Goal: Information Seeking & Learning: Find specific fact

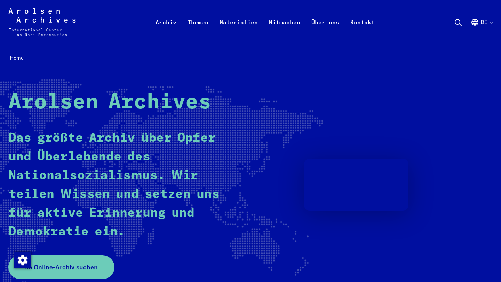
click at [493, 18] on div "Arolsen Archives - International Center on Nazi [MEDICAL_DATA] | Zurück zur Sta…" at bounding box center [250, 22] width 501 height 45
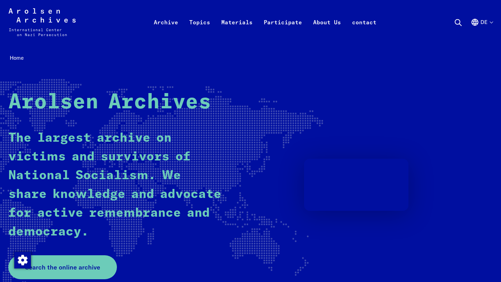
click at [382, 154] on div "Arolsen Archives The largest archive on victims and survivors of National Socia…" at bounding box center [250, 185] width 484 height 190
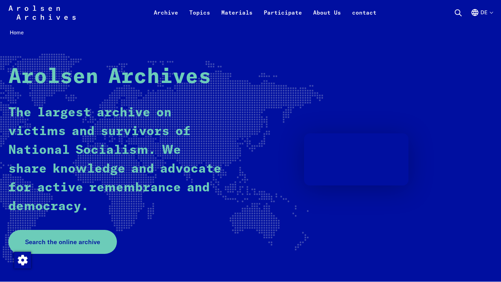
scroll to position [33, 0]
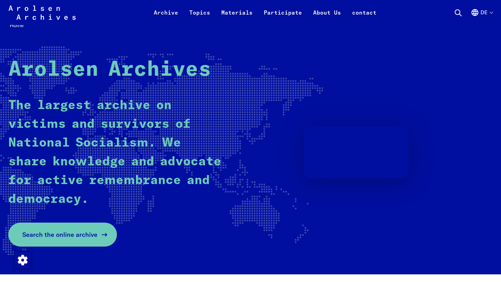
click at [61, 232] on font "Search the online archive" at bounding box center [59, 235] width 75 height 8
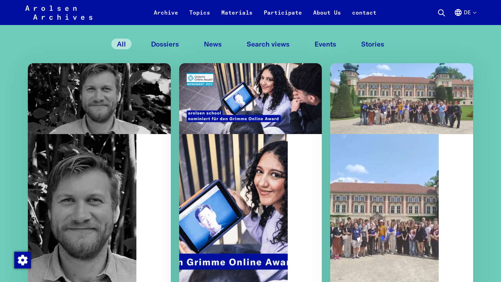
scroll to position [676, 0]
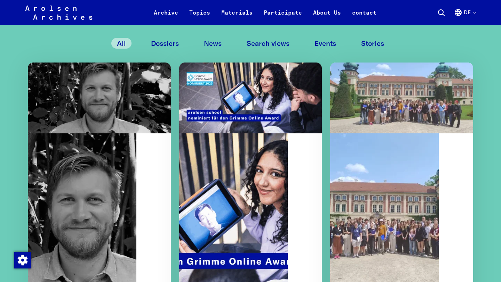
click at [443, 9] on icon at bounding box center [441, 13] width 8 height 8
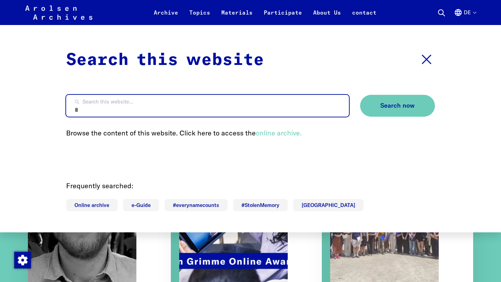
click at [210, 111] on input "Search this website..." at bounding box center [207, 106] width 283 height 22
type input "**********"
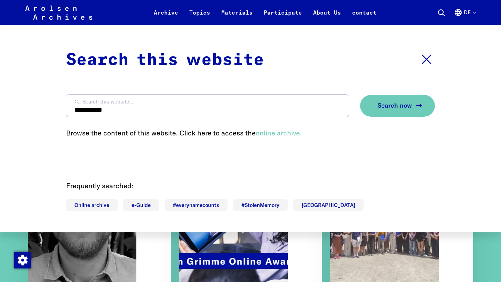
click at [399, 103] on font "Search now" at bounding box center [394, 106] width 34 height 8
click at [394, 107] on font "Search now" at bounding box center [394, 106] width 34 height 8
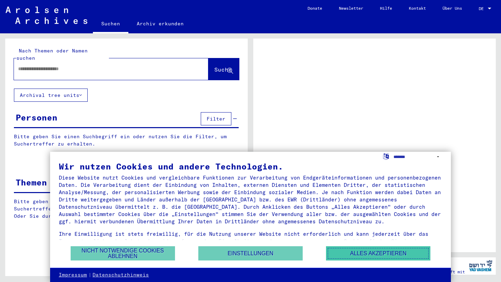
click at [368, 256] on button "Alles akzeptieren" at bounding box center [378, 254] width 104 height 14
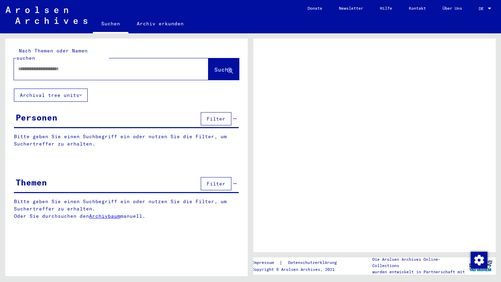
click at [489, 11] on div "DE DE" at bounding box center [486, 7] width 14 height 12
click at [489, 7] on div at bounding box center [489, 8] width 6 height 5
click at [484, 8] on span "DE" at bounding box center [483, 8] width 8 height 5
click at [487, 8] on div at bounding box center [489, 8] width 6 height 5
click at [122, 65] on input "text" at bounding box center [105, 68] width 174 height 7
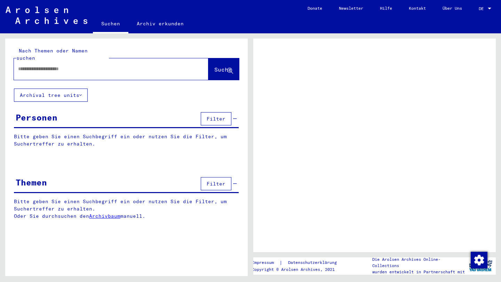
click at [483, 9] on span "DE" at bounding box center [483, 8] width 8 height 5
click at [490, 9] on div at bounding box center [489, 9] width 3 height 2
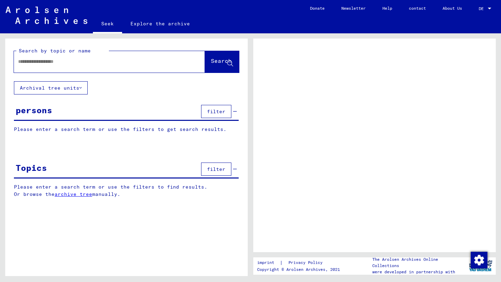
click at [69, 64] on input "text" at bounding box center [103, 61] width 170 height 7
type input "**********"
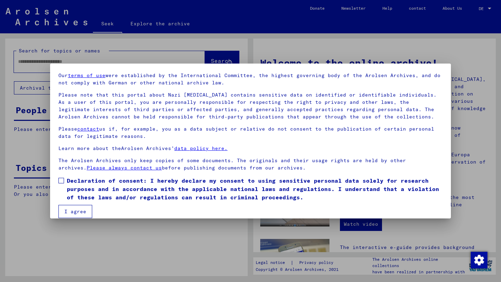
scroll to position [29, 0]
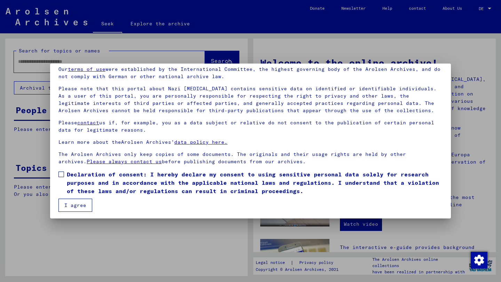
click at [60, 175] on span at bounding box center [61, 175] width 6 height 6
click at [65, 205] on font "I agree" at bounding box center [75, 205] width 22 height 6
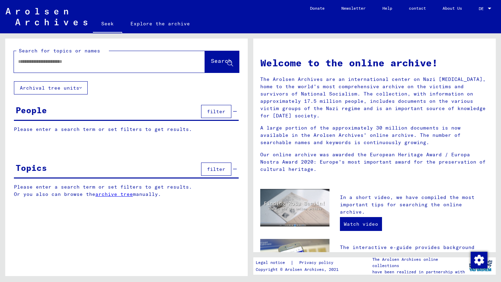
click at [112, 61] on input "text" at bounding box center [101, 61] width 166 height 7
click at [219, 61] on font "Search" at bounding box center [221, 60] width 21 height 7
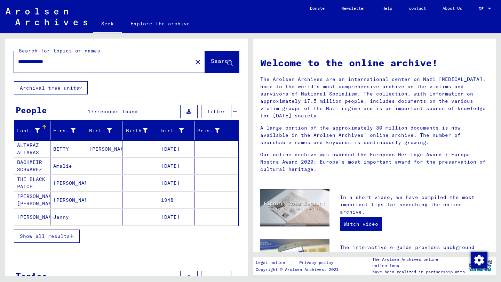
click at [64, 239] on font "Show all results" at bounding box center [45, 236] width 50 height 6
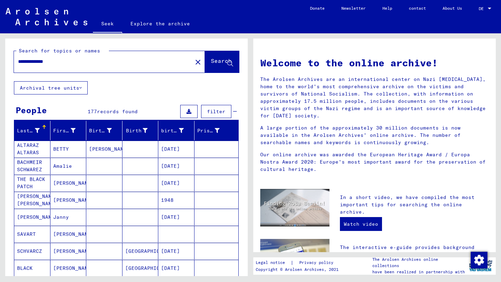
click at [97, 63] on input "**********" at bounding box center [101, 61] width 166 height 7
click at [46, 61] on input "**********" at bounding box center [101, 61] width 166 height 7
click at [34, 61] on input "**********" at bounding box center [101, 61] width 166 height 7
click at [149, 59] on input "**********" at bounding box center [101, 61] width 166 height 7
drag, startPoint x: 78, startPoint y: 61, endPoint x: 0, endPoint y: 56, distance: 78.1
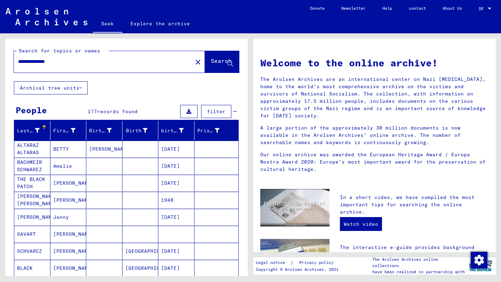
click at [0, 56] on div "**********" at bounding box center [125, 154] width 250 height 243
click at [223, 60] on font "Search" at bounding box center [221, 60] width 21 height 7
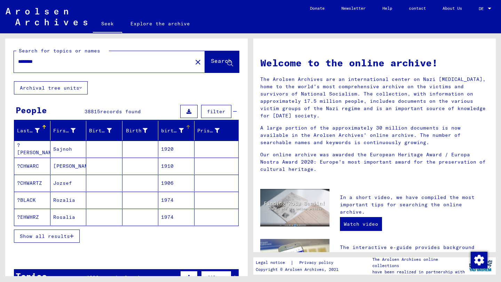
click at [172, 129] on font "birth date" at bounding box center [176, 131] width 31 height 6
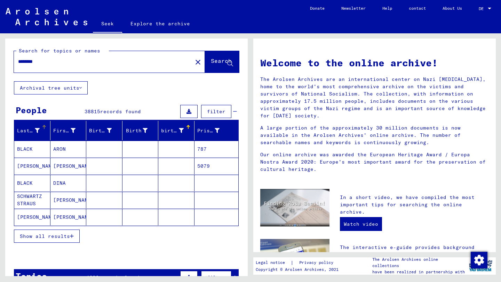
click at [26, 126] on div "Last name" at bounding box center [33, 130] width 33 height 11
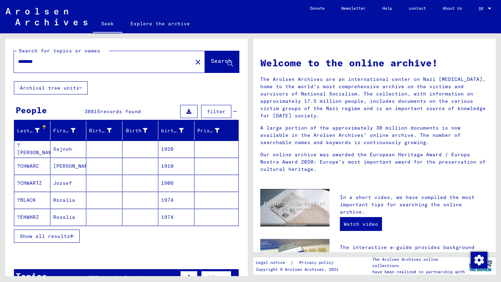
click at [84, 63] on input "********" at bounding box center [101, 61] width 166 height 7
click at [173, 130] on font "birth date" at bounding box center [176, 131] width 31 height 6
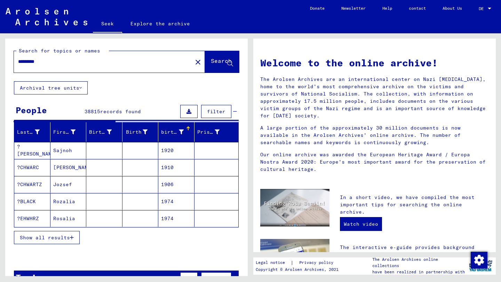
click at [181, 131] on font "birth date" at bounding box center [176, 132] width 31 height 6
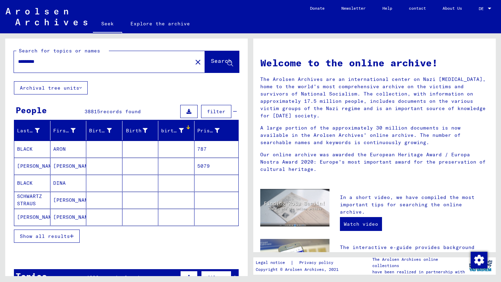
click at [182, 130] on font "birth date" at bounding box center [176, 131] width 31 height 6
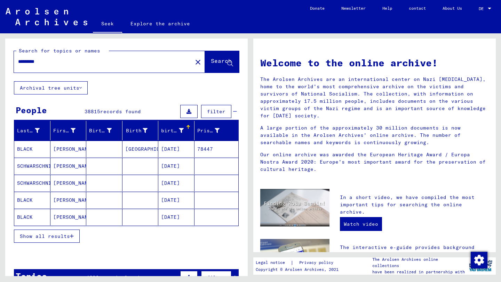
click at [189, 129] on div "birth date" at bounding box center [177, 130] width 33 height 11
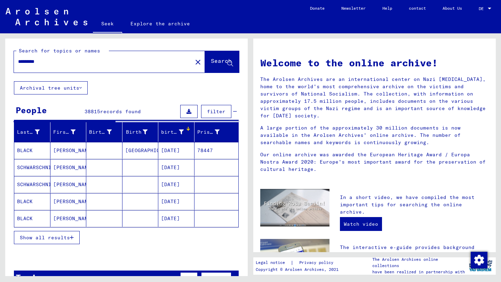
click at [212, 111] on font "filter" at bounding box center [216, 112] width 18 height 6
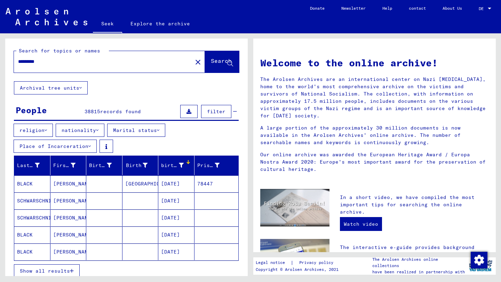
click at [181, 165] on font "birth date" at bounding box center [176, 165] width 31 height 6
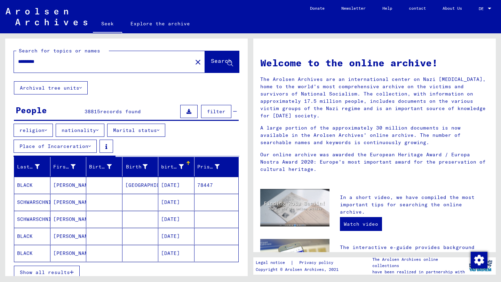
click at [74, 67] on div "********" at bounding box center [99, 62] width 170 height 16
click at [71, 61] on input "********" at bounding box center [101, 61] width 166 height 7
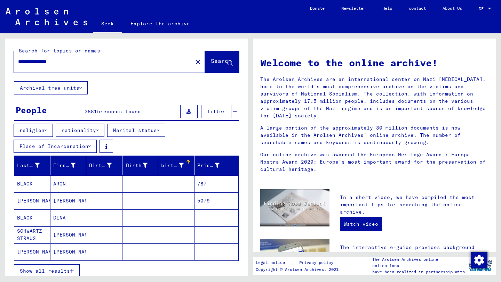
click at [215, 60] on font "Search" at bounding box center [221, 60] width 21 height 7
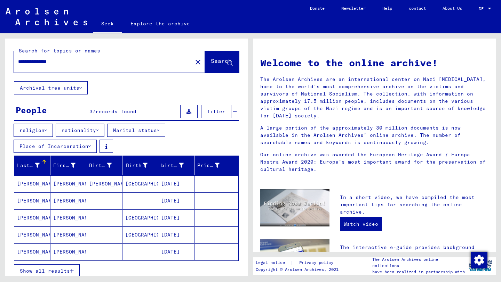
click at [71, 62] on input "**********" at bounding box center [101, 61] width 166 height 7
drag, startPoint x: 71, startPoint y: 62, endPoint x: 59, endPoint y: 62, distance: 11.8
click at [59, 62] on input "**********" at bounding box center [101, 61] width 166 height 7
click at [211, 65] on span "Search" at bounding box center [221, 62] width 21 height 7
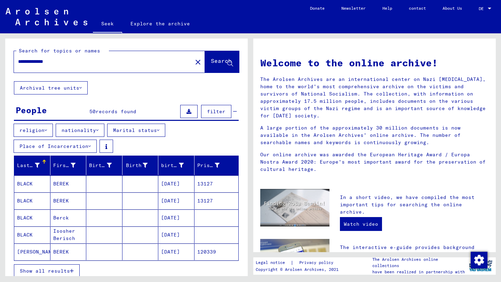
drag, startPoint x: 72, startPoint y: 62, endPoint x: 46, endPoint y: 59, distance: 26.5
click at [46, 59] on input "**********" at bounding box center [101, 61] width 166 height 7
type input "**********"
click at [215, 59] on font "Search" at bounding box center [221, 60] width 21 height 7
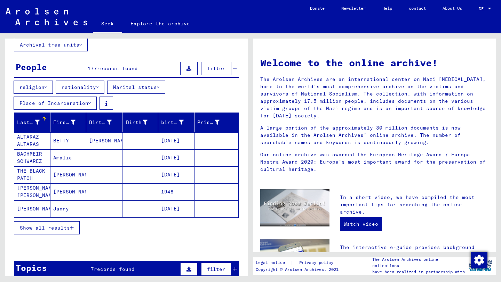
scroll to position [43, 0]
click at [55, 230] on font "Show all results" at bounding box center [45, 228] width 50 height 6
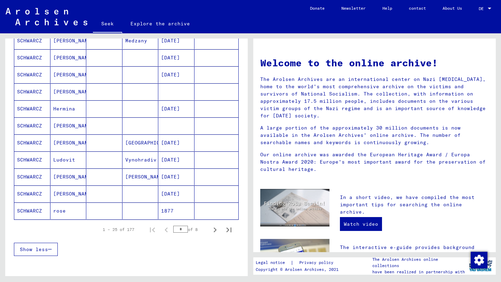
scroll to position [383, 0]
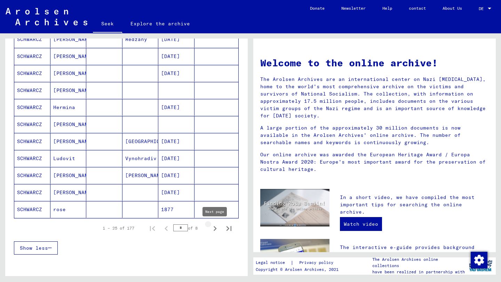
click at [217, 230] on icon "Next page" at bounding box center [215, 229] width 10 height 10
type input "*"
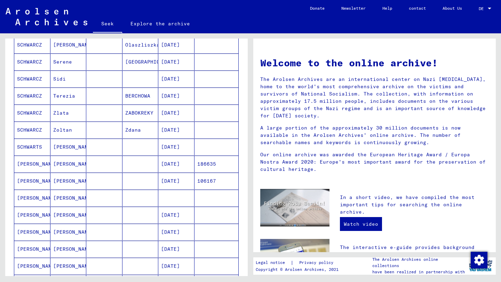
scroll to position [157, 0]
click at [58, 161] on font "[PERSON_NAME]" at bounding box center [73, 163] width 41 height 6
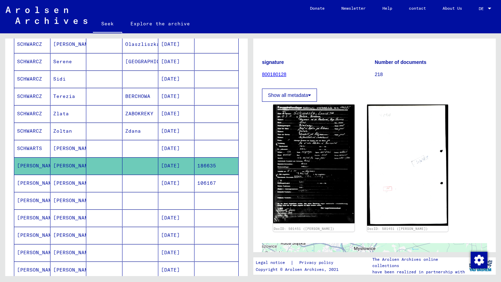
scroll to position [60, 0]
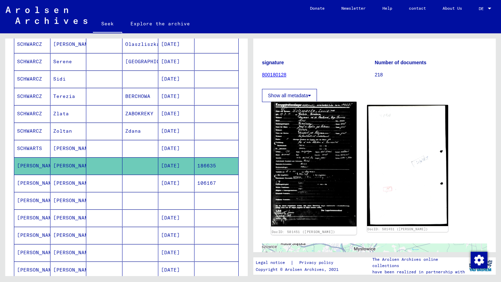
click at [329, 128] on img at bounding box center [313, 164] width 85 height 125
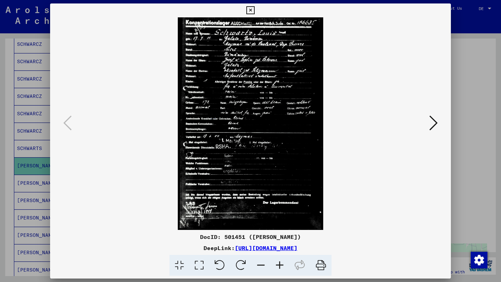
click at [1, 61] on div at bounding box center [250, 141] width 501 height 282
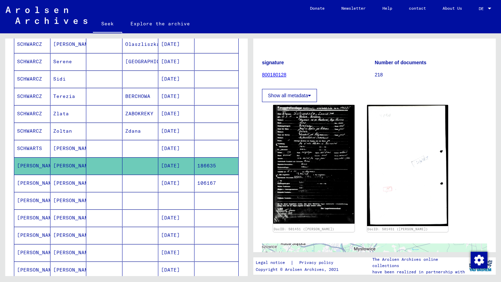
click at [62, 182] on font "[PERSON_NAME]" at bounding box center [73, 183] width 41 height 6
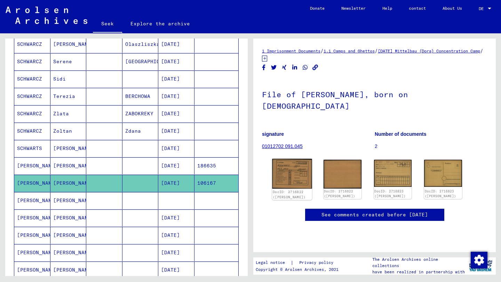
click at [295, 161] on img at bounding box center [292, 174] width 40 height 30
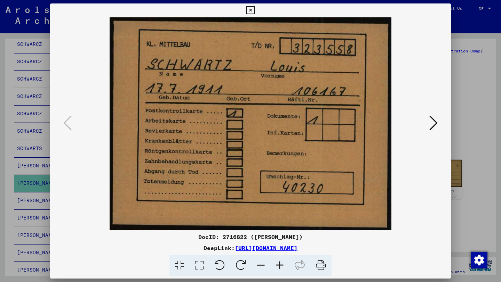
click at [477, 63] on div at bounding box center [250, 141] width 501 height 282
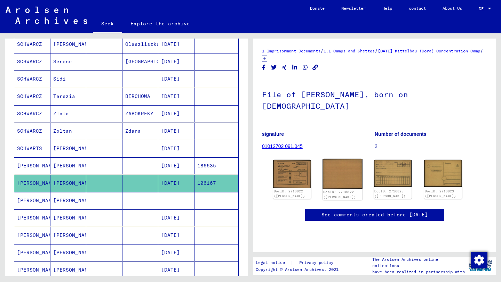
click at [338, 170] on img at bounding box center [342, 174] width 40 height 30
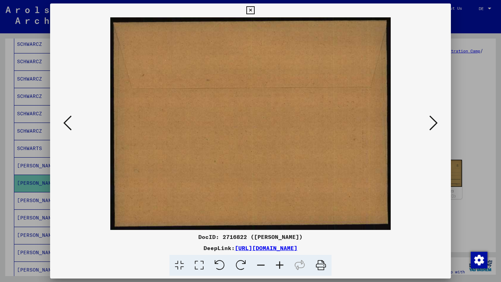
click at [434, 121] on icon at bounding box center [433, 123] width 8 height 17
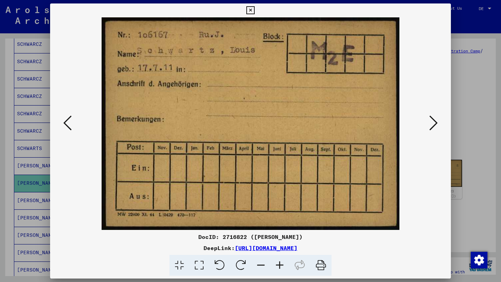
click at [434, 123] on icon at bounding box center [433, 123] width 8 height 17
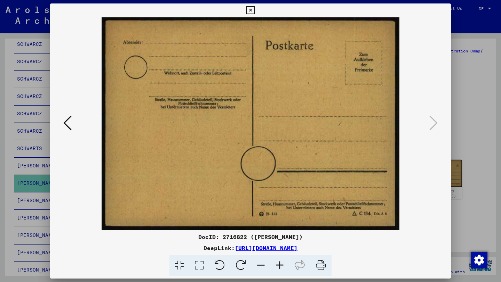
click at [69, 118] on icon at bounding box center [67, 123] width 8 height 17
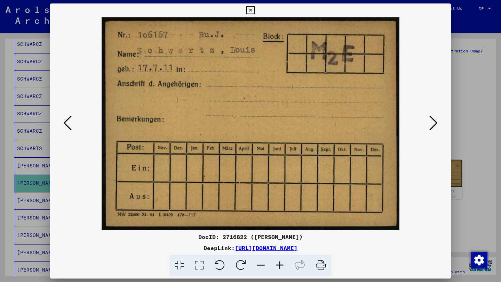
click at [69, 118] on icon at bounding box center [67, 123] width 8 height 17
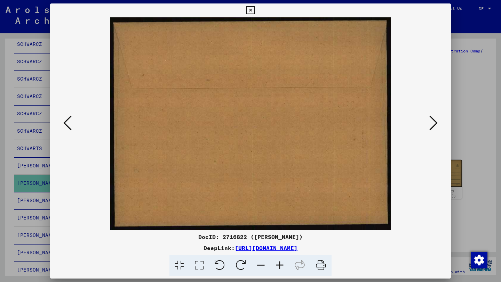
click at [69, 118] on icon at bounding box center [67, 123] width 8 height 17
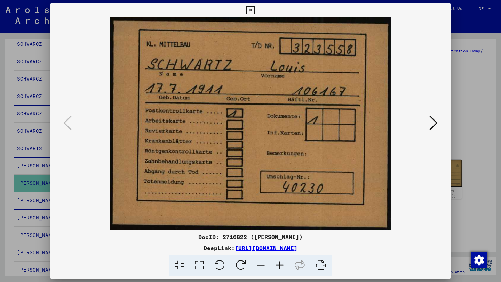
click at [492, 121] on div at bounding box center [250, 141] width 501 height 282
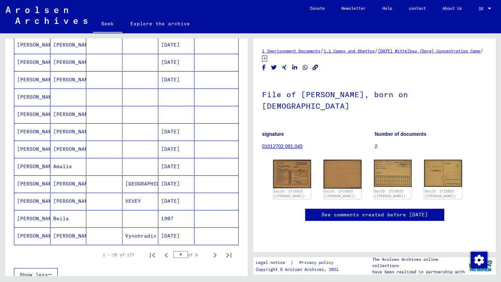
scroll to position [367, 0]
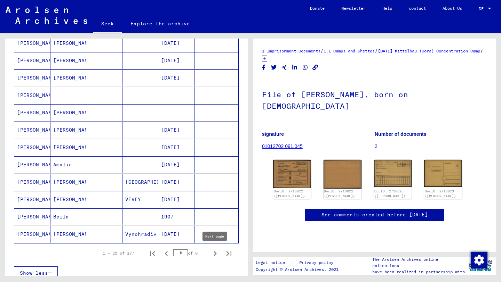
click at [218, 254] on icon "Next page" at bounding box center [215, 254] width 10 height 10
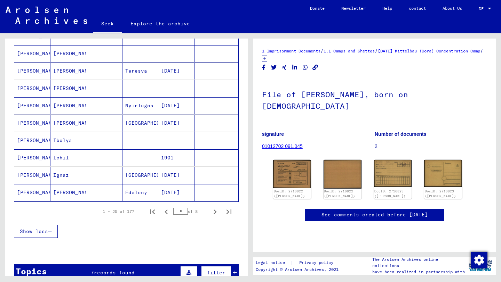
scroll to position [414, 0]
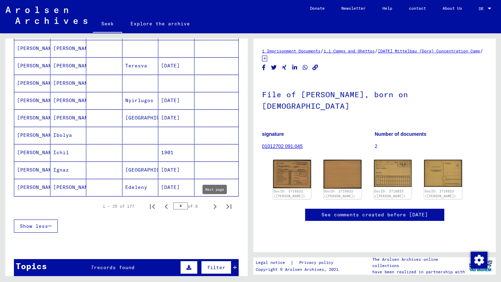
click at [217, 207] on icon "Next page" at bounding box center [215, 207] width 10 height 10
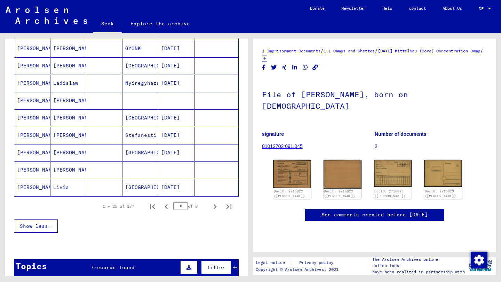
click at [173, 119] on font "[DATE]" at bounding box center [170, 118] width 19 height 6
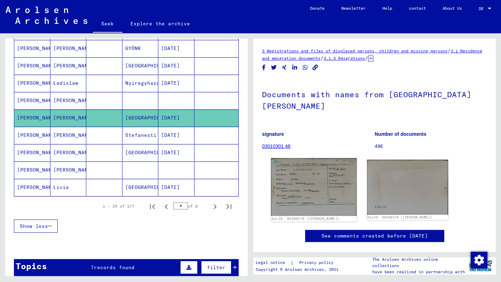
click at [305, 178] on img at bounding box center [313, 187] width 85 height 57
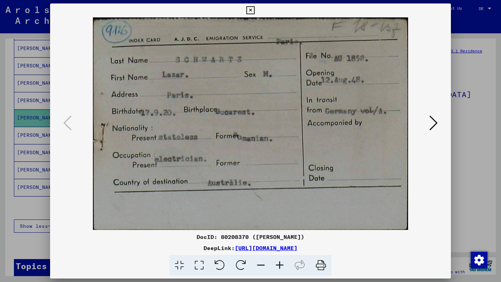
click at [477, 165] on div at bounding box center [250, 141] width 501 height 282
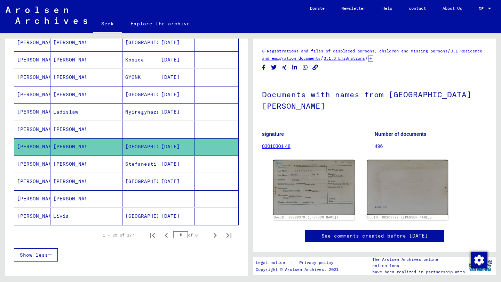
scroll to position [386, 0]
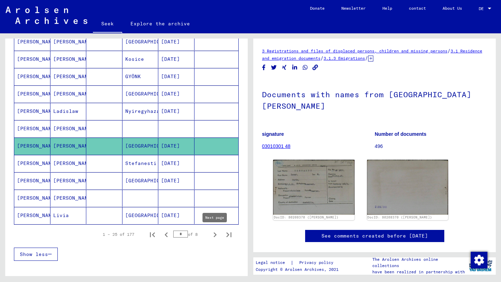
click at [214, 236] on icon "Next page" at bounding box center [215, 235] width 10 height 10
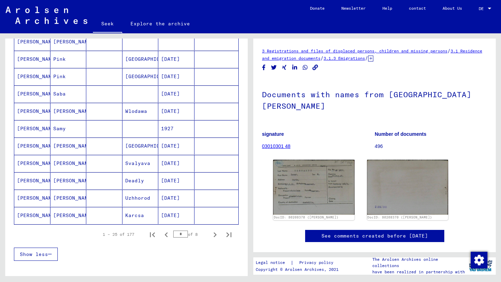
scroll to position [388, 0]
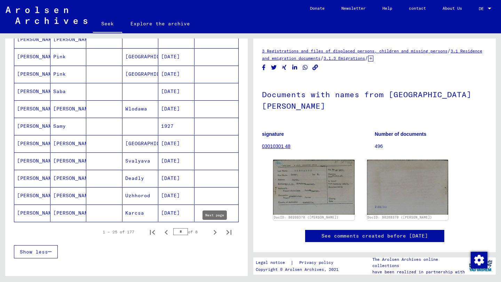
click at [214, 234] on icon "Next page" at bounding box center [215, 232] width 3 height 5
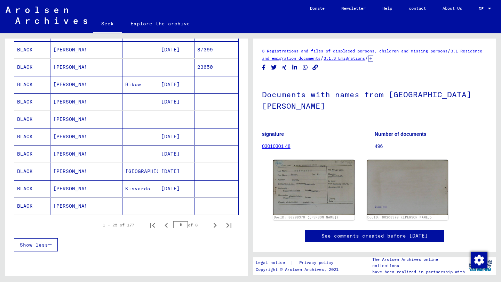
scroll to position [396, 0]
click at [214, 226] on icon "Next page" at bounding box center [215, 226] width 10 height 10
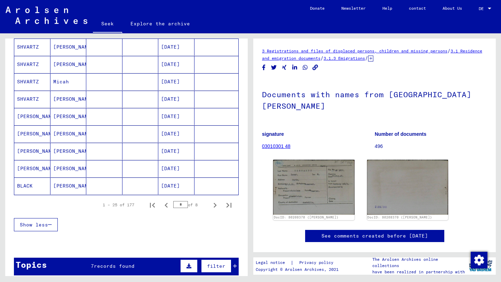
scroll to position [416, 0]
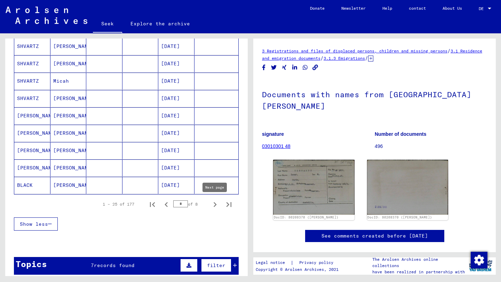
click at [214, 204] on icon "Next page" at bounding box center [215, 205] width 10 height 10
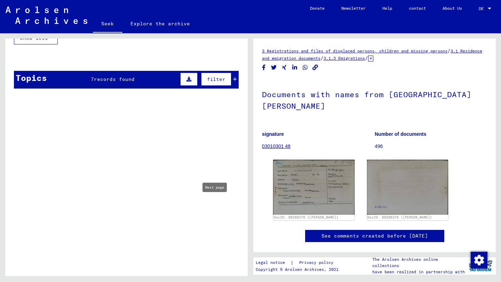
type input "*"
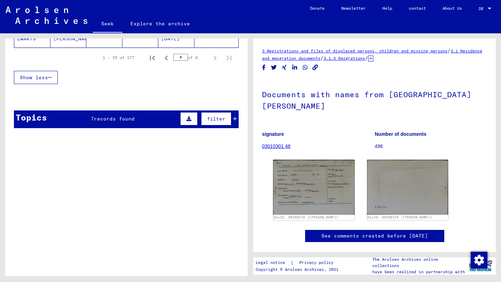
scroll to position [0, 0]
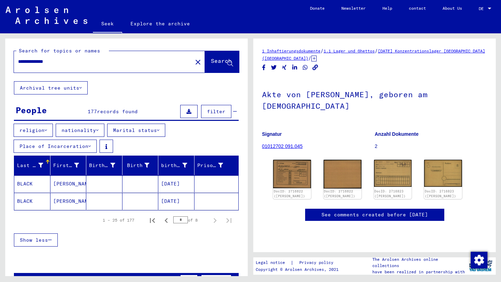
click at [89, 64] on input "**********" at bounding box center [103, 61] width 170 height 7
drag, startPoint x: 88, startPoint y: 64, endPoint x: 1, endPoint y: 59, distance: 87.1
click at [1, 59] on div "**********" at bounding box center [125, 154] width 250 height 243
type input "*"
type input "**********"
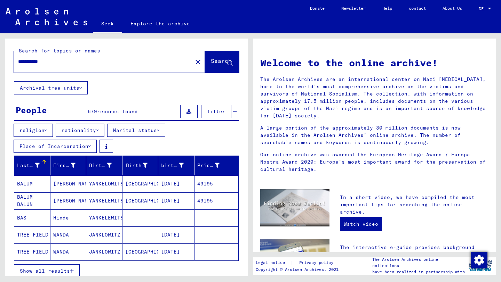
click at [76, 58] on input "**********" at bounding box center [101, 61] width 166 height 7
drag, startPoint x: 83, startPoint y: 65, endPoint x: 0, endPoint y: 58, distance: 83.4
click at [0, 58] on div "**********" at bounding box center [125, 154] width 250 height 243
click at [71, 59] on input "**********" at bounding box center [101, 61] width 166 height 7
click at [194, 61] on mat-icon "close" at bounding box center [198, 62] width 8 height 8
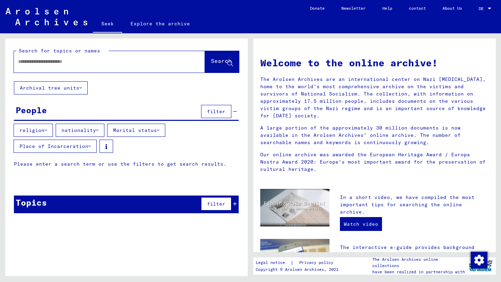
click at [70, 55] on div at bounding box center [99, 62] width 170 height 16
click at [71, 59] on input "text" at bounding box center [101, 61] width 166 height 7
type input "**********"
click at [211, 61] on font "Search" at bounding box center [221, 60] width 21 height 7
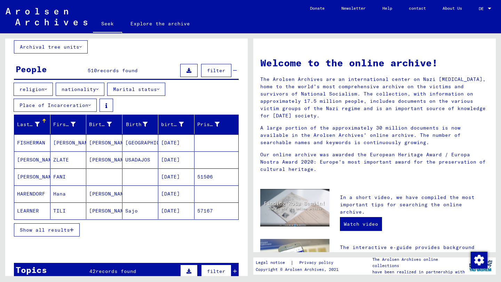
scroll to position [41, 0]
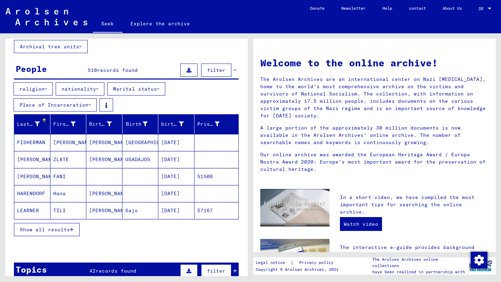
click at [56, 229] on font "Show all results" at bounding box center [45, 230] width 50 height 6
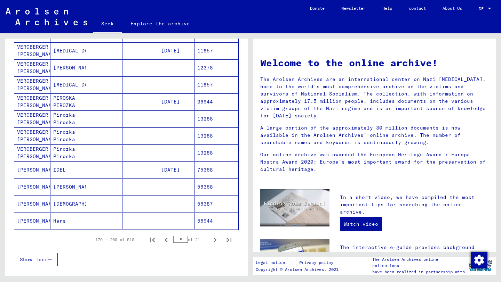
scroll to position [375, 0]
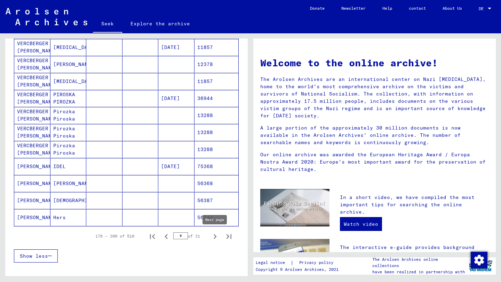
click at [213, 239] on icon "Next page" at bounding box center [215, 237] width 10 height 10
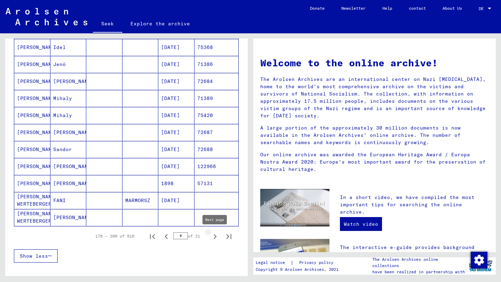
type input "*"
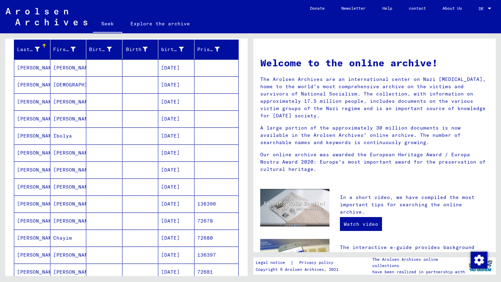
scroll to position [116, 0]
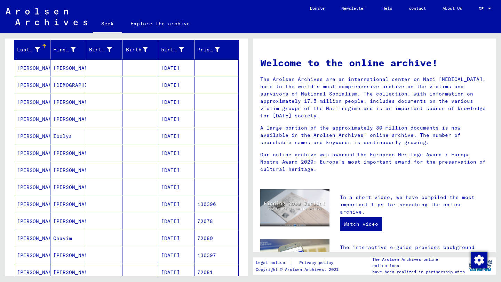
click at [179, 67] on font "[DATE]" at bounding box center [170, 68] width 19 height 6
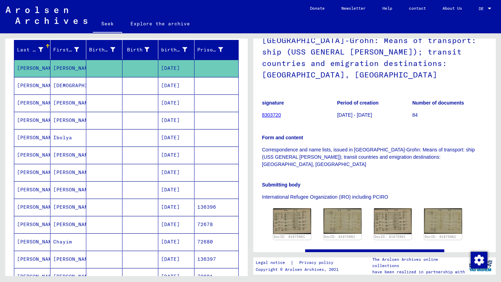
scroll to position [115, 0]
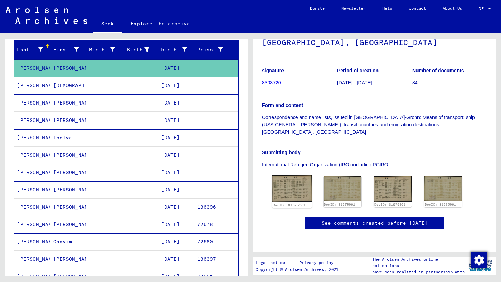
click at [290, 176] on img at bounding box center [292, 189] width 40 height 27
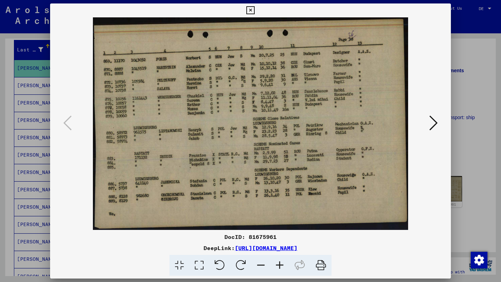
click at [194, 105] on img at bounding box center [250, 123] width 353 height 213
click at [193, 99] on img at bounding box center [250, 123] width 353 height 213
drag, startPoint x: 190, startPoint y: 98, endPoint x: 205, endPoint y: 98, distance: 14.6
click at [205, 98] on img at bounding box center [250, 123] width 353 height 213
click at [250, 8] on icon at bounding box center [250, 10] width 8 height 8
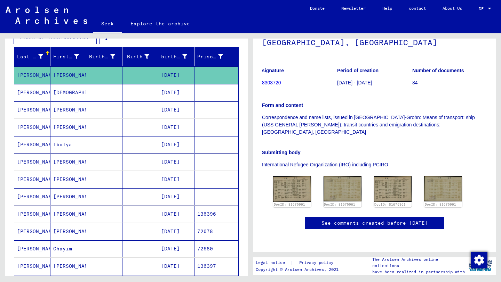
scroll to position [100, 0]
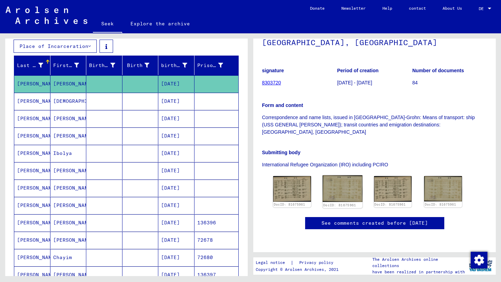
click at [349, 176] on img at bounding box center [342, 189] width 40 height 26
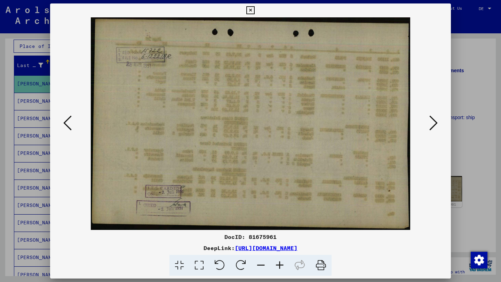
click at [461, 73] on div at bounding box center [250, 141] width 501 height 282
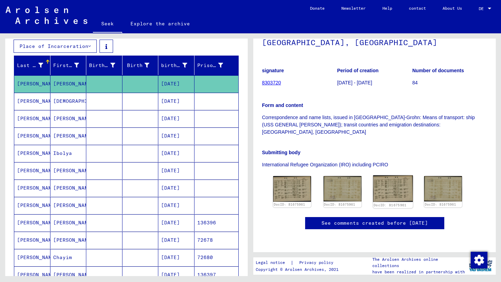
click at [394, 176] on img at bounding box center [393, 189] width 40 height 27
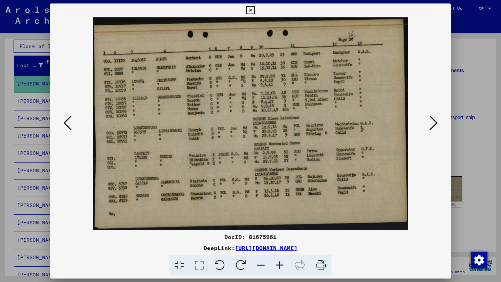
click at [467, 75] on div at bounding box center [250, 141] width 501 height 282
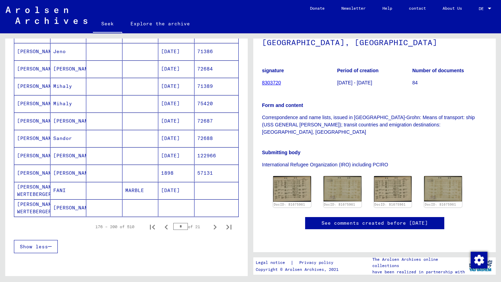
scroll to position [399, 0]
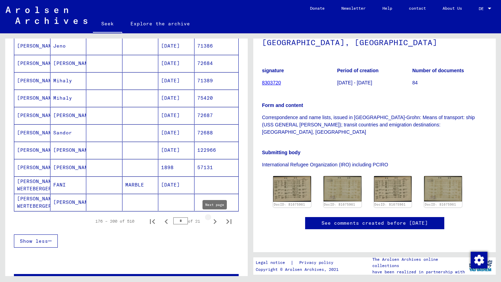
click at [216, 221] on icon "Next page" at bounding box center [215, 222] width 10 height 10
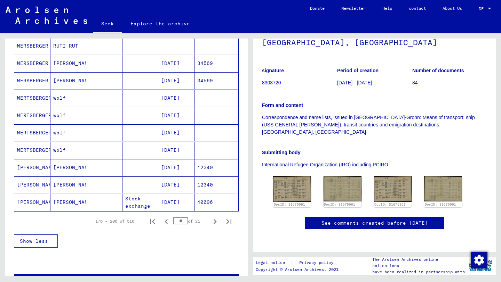
click at [180, 152] on font "[DATE]" at bounding box center [170, 150] width 19 height 6
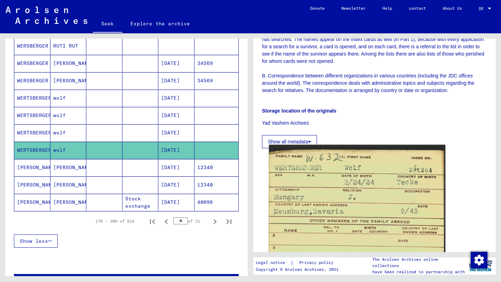
scroll to position [265, 0]
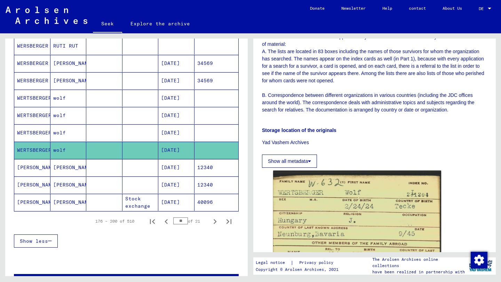
click at [349, 147] on div "signature 71410001 Number of documents 1357103 Form and content M.18 - Document…" at bounding box center [374, 20] width 225 height 296
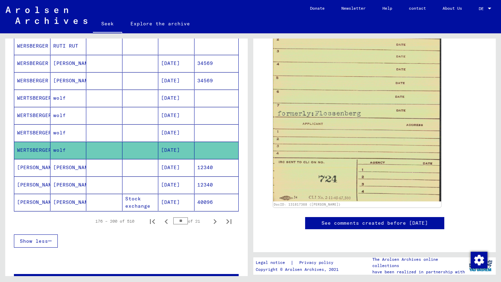
scroll to position [546, 0]
click at [214, 220] on icon "Next page" at bounding box center [215, 222] width 10 height 10
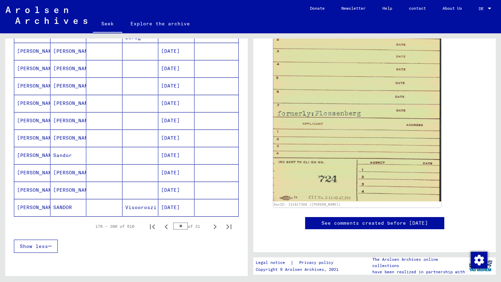
scroll to position [395, 0]
click at [216, 226] on icon "Next page" at bounding box center [215, 226] width 10 height 10
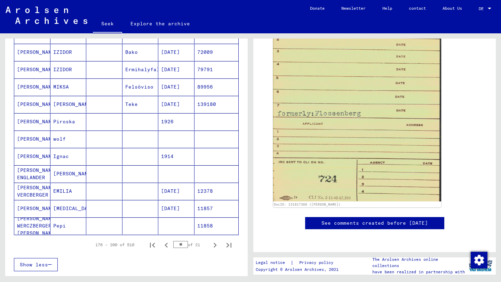
scroll to position [381, 0]
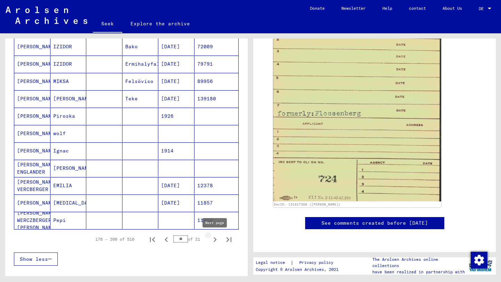
click at [216, 241] on icon "Next page" at bounding box center [215, 240] width 10 height 10
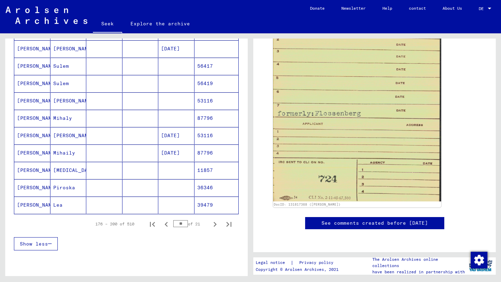
scroll to position [398, 0]
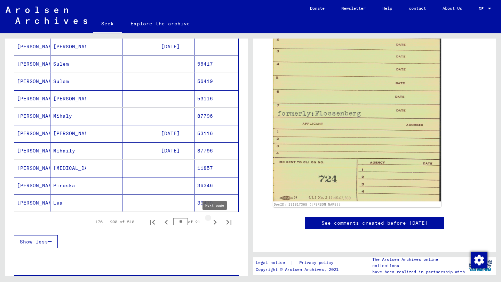
click at [211, 223] on icon "Next page" at bounding box center [215, 223] width 10 height 10
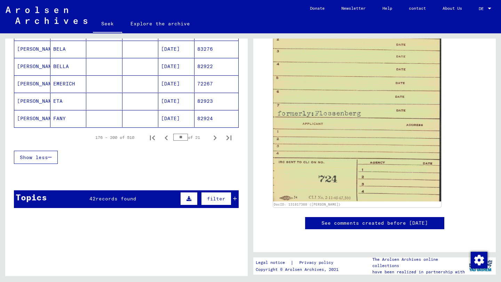
scroll to position [489, 0]
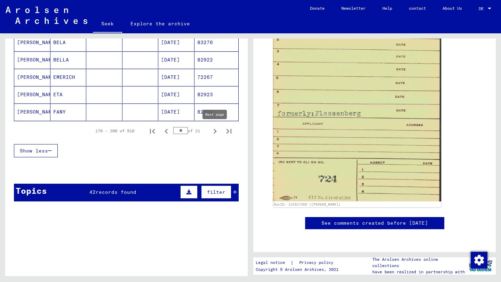
click at [215, 130] on icon "Next page" at bounding box center [215, 132] width 10 height 10
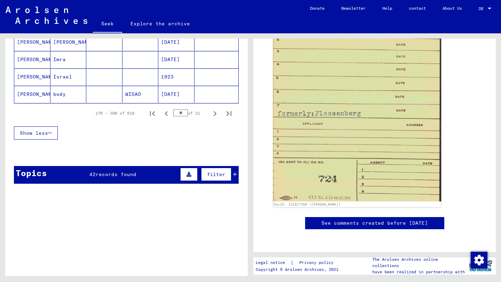
scroll to position [524, 0]
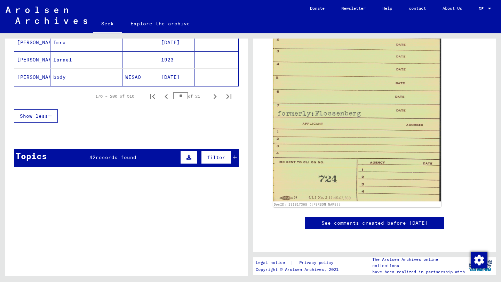
click at [216, 95] on icon "Next page" at bounding box center [215, 97] width 10 height 10
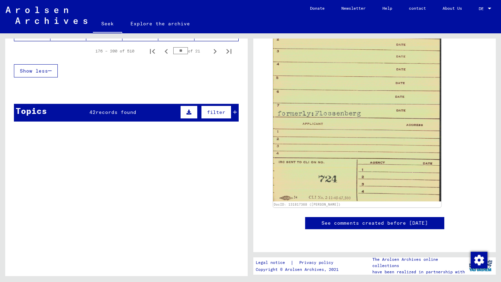
scroll to position [529, 0]
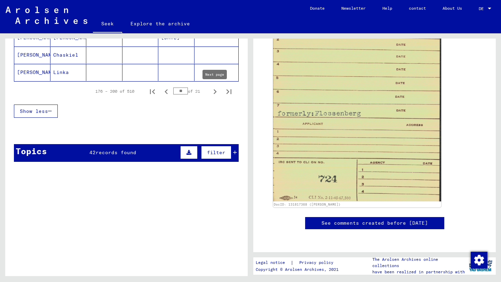
click at [218, 93] on icon "Next page" at bounding box center [215, 92] width 10 height 10
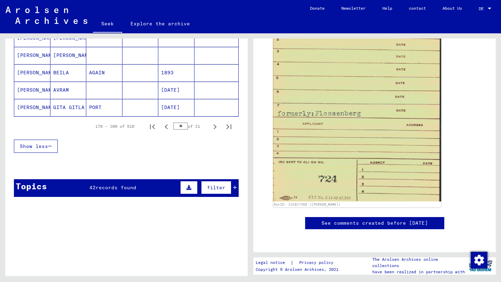
scroll to position [501, 0]
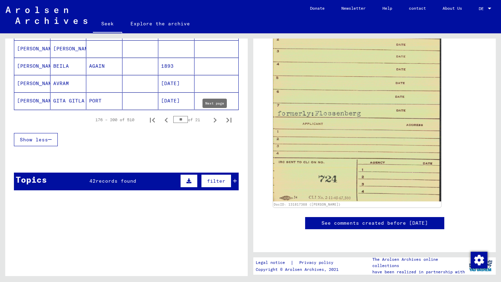
click at [217, 122] on icon "Next page" at bounding box center [215, 120] width 10 height 10
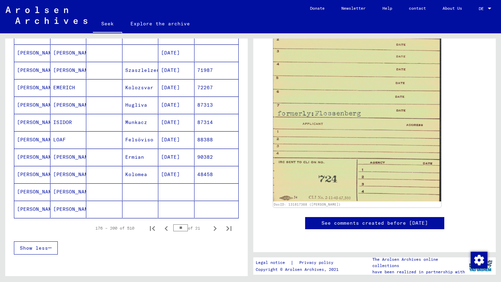
scroll to position [392, 0]
click at [217, 230] on icon "Next page" at bounding box center [215, 229] width 10 height 10
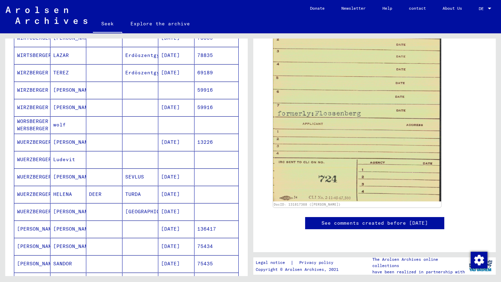
scroll to position [320, 0]
click at [62, 125] on font "wolf" at bounding box center [59, 124] width 13 height 6
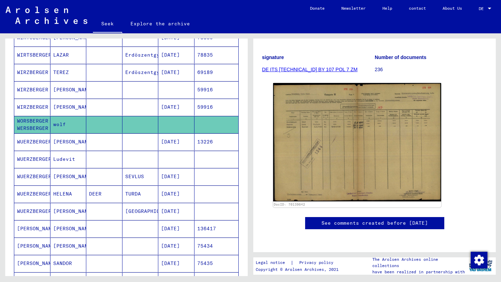
scroll to position [83, 0]
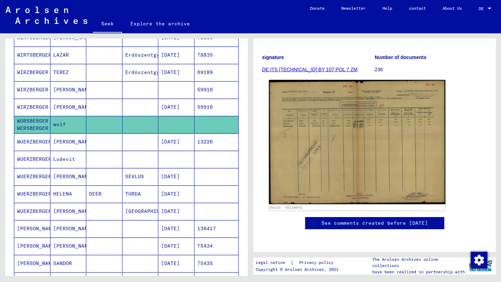
click at [359, 118] on img at bounding box center [357, 142] width 176 height 125
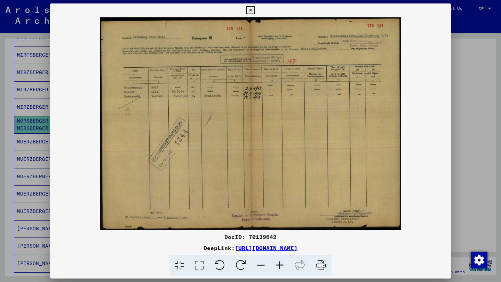
click at [56, 106] on img at bounding box center [250, 123] width 401 height 213
click at [20, 102] on div at bounding box center [250, 141] width 501 height 282
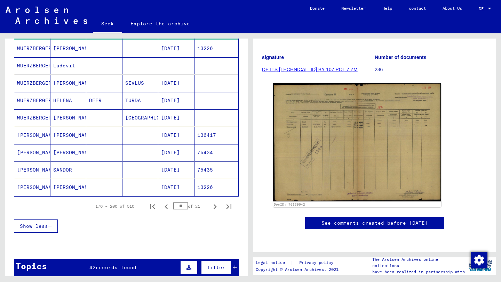
scroll to position [417, 0]
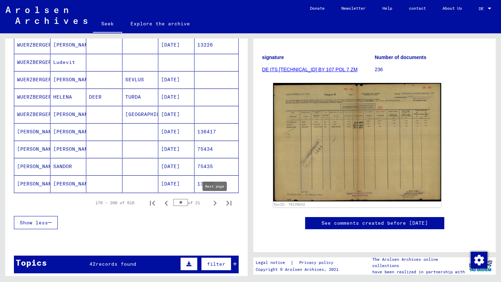
click at [213, 205] on icon "Next page" at bounding box center [215, 204] width 10 height 10
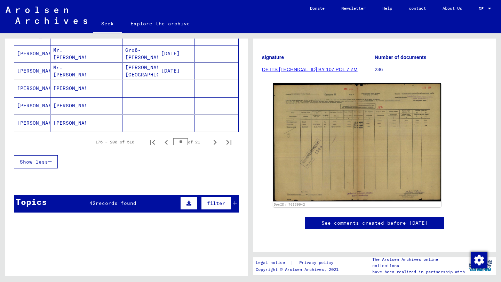
scroll to position [479, 0]
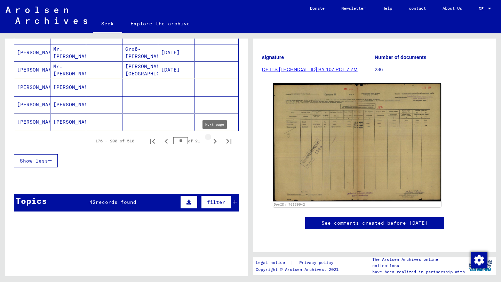
click at [215, 141] on icon "Next page" at bounding box center [215, 141] width 3 height 5
type input "**"
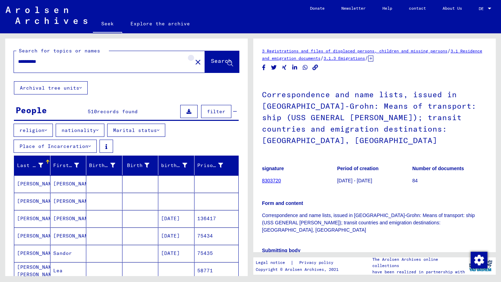
click at [194, 59] on mat-icon "close" at bounding box center [198, 62] width 8 height 8
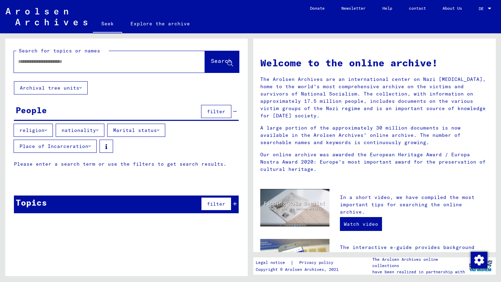
click at [109, 62] on input "text" at bounding box center [101, 61] width 166 height 7
